Goal: Entertainment & Leisure: Consume media (video, audio)

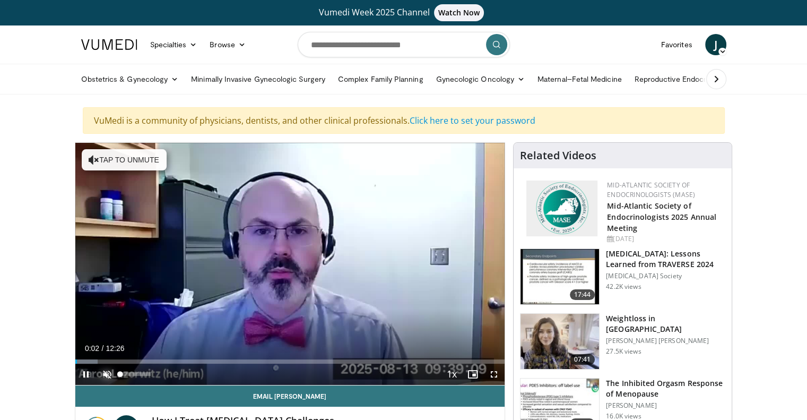
click at [110, 370] on span "Video Player" at bounding box center [107, 373] width 21 height 21
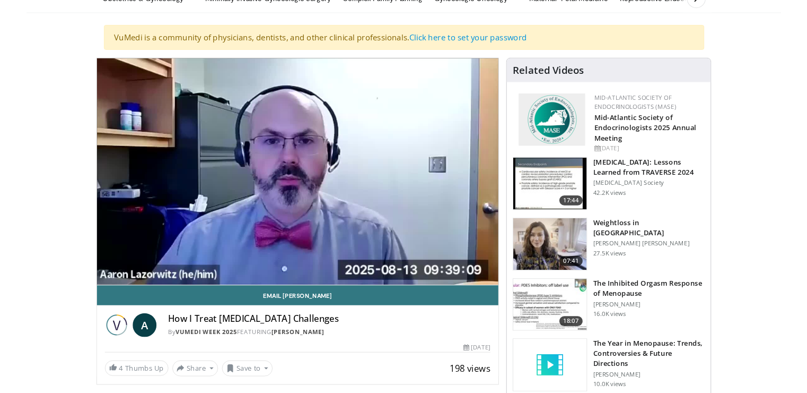
scroll to position [85, 0]
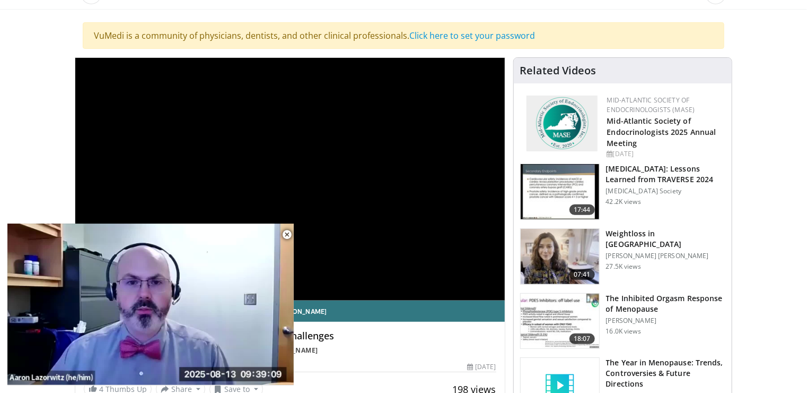
scroll to position [428, 0]
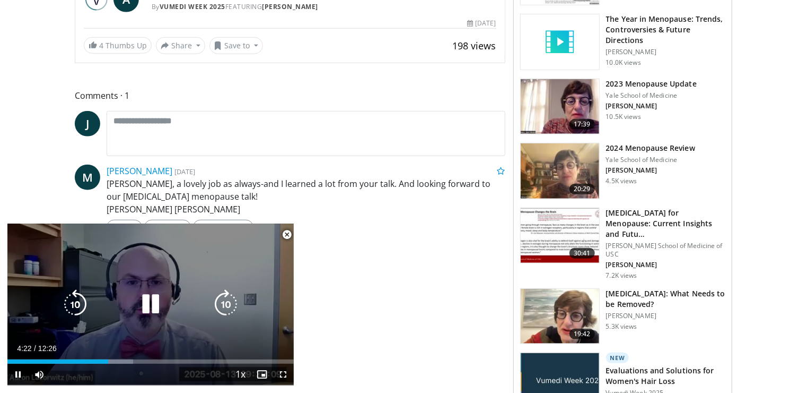
click at [199, 250] on div "10 seconds Tap to unmute" at bounding box center [150, 303] width 286 height 161
click at [146, 299] on icon "Video Player" at bounding box center [151, 304] width 30 height 30
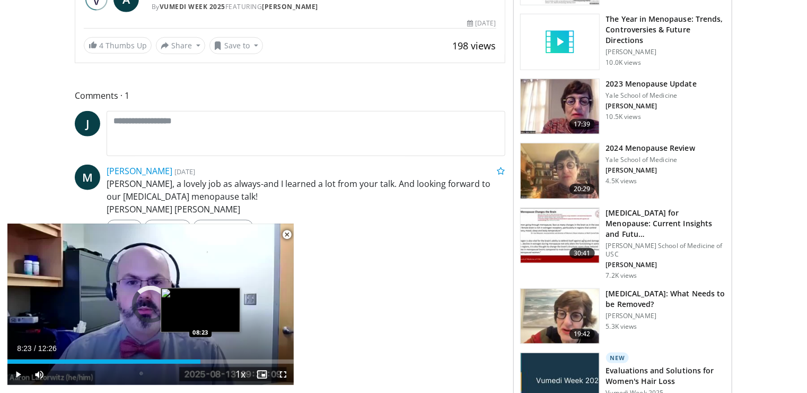
click at [201, 354] on div "Loaded : 43.81% 08:23 08:23" at bounding box center [150, 358] width 286 height 10
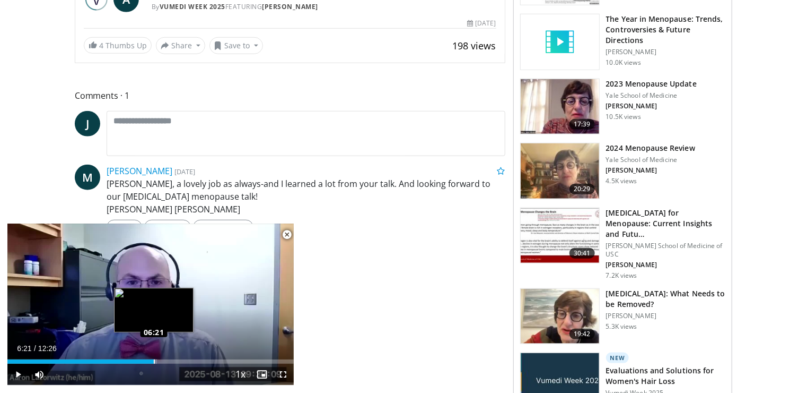
drag, startPoint x: 206, startPoint y: 361, endPoint x: 154, endPoint y: 360, distance: 52.5
click at [154, 360] on div "Loaded : 52.21% 06:21 06:21" at bounding box center [150, 361] width 286 height 4
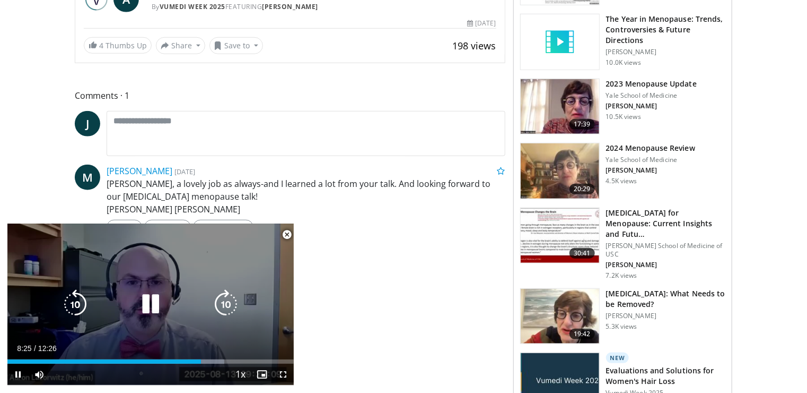
click at [146, 302] on icon "Video Player" at bounding box center [151, 304] width 30 height 30
